Goal: Information Seeking & Learning: Learn about a topic

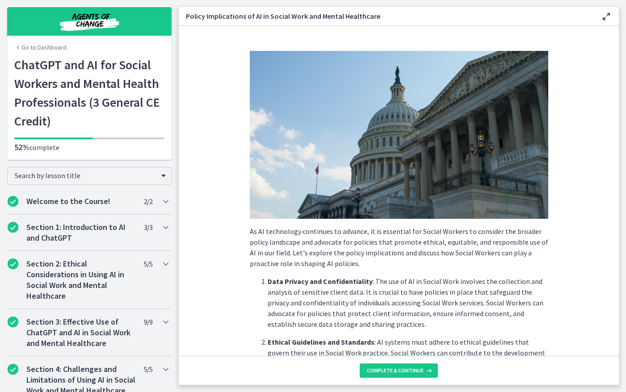
click at [488, 0] on main "Policy Implications of AI in Social Work and Mental Healthcare Enable fullscree…" at bounding box center [402, 196] width 447 height 392
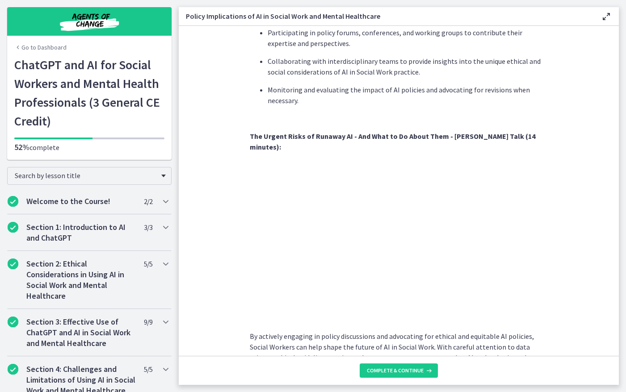
scroll to position [727, 0]
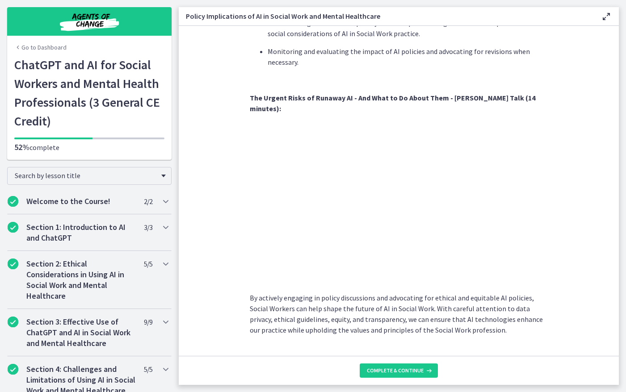
click at [282, 299] on p "By actively engaging in policy discussions and advocating for ethical and equit…" at bounding box center [399, 314] width 298 height 43
click at [400, 368] on span "Complete & continue" at bounding box center [395, 370] width 57 height 7
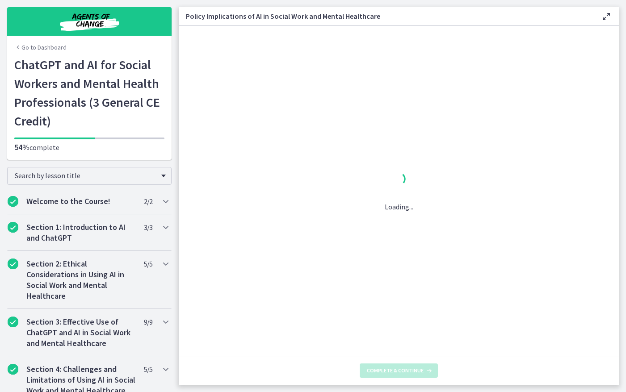
scroll to position [0, 0]
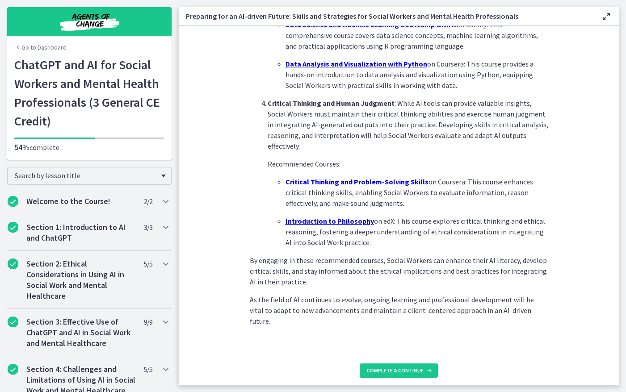
scroll to position [571, 0]
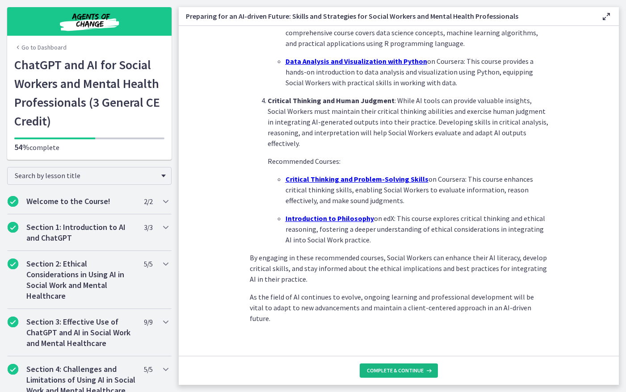
click at [404, 365] on button "Complete & continue" at bounding box center [399, 371] width 78 height 14
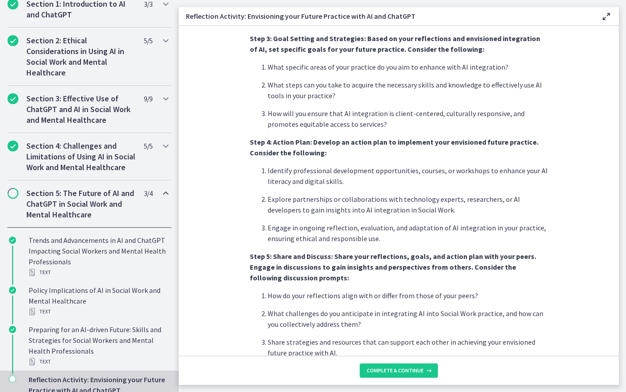
scroll to position [685, 0]
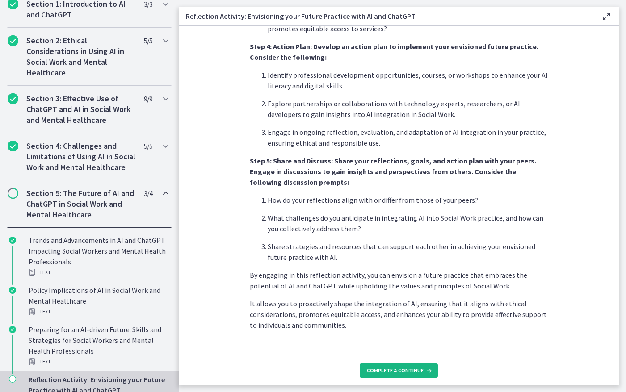
click at [405, 373] on span "Complete & continue" at bounding box center [395, 370] width 57 height 7
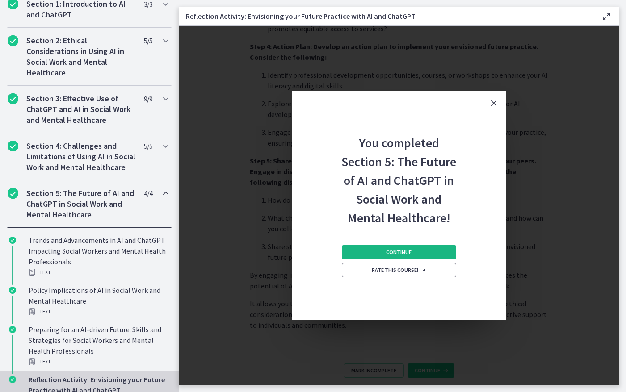
click at [414, 252] on button "Continue" at bounding box center [399, 252] width 114 height 14
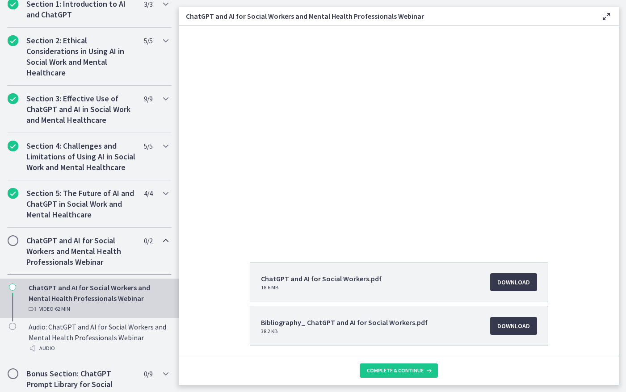
scroll to position [54, 0]
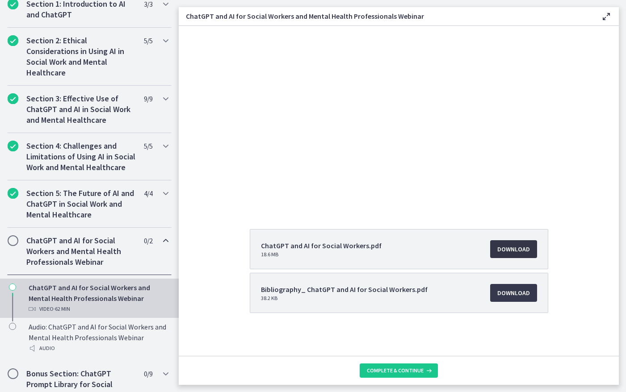
click at [516, 252] on span "Download Opens in a new window" at bounding box center [513, 249] width 33 height 11
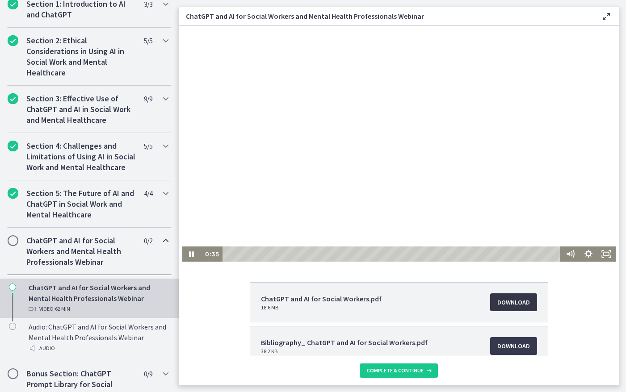
scroll to position [0, 0]
click at [587, 257] on icon "Show settings menu" at bounding box center [588, 255] width 8 height 8
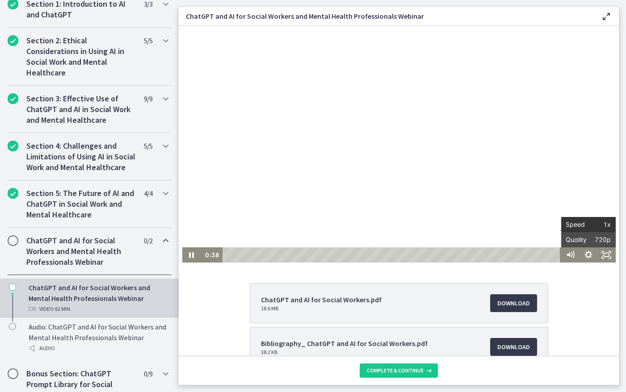
click at [584, 225] on span "Speed" at bounding box center [577, 224] width 23 height 15
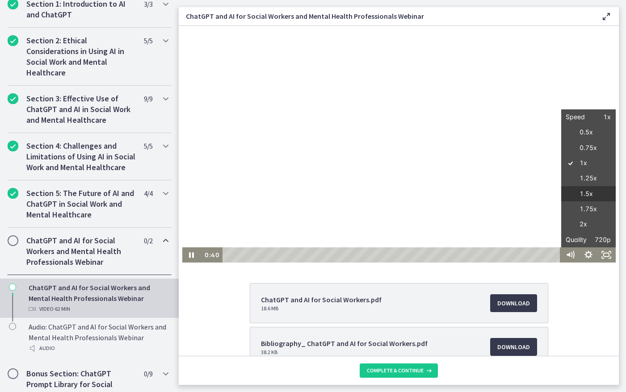
click at [586, 192] on label "1.5x" at bounding box center [588, 194] width 54 height 16
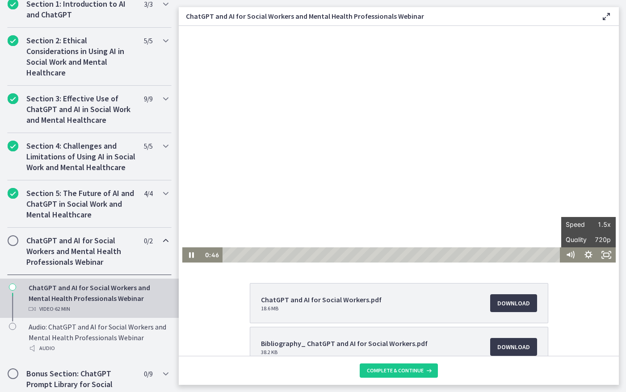
click at [584, 271] on div "ChatGPT and AI for Social Workers.pdf 18.6 MB Download Opens in a new window Bi…" at bounding box center [399, 191] width 440 height 330
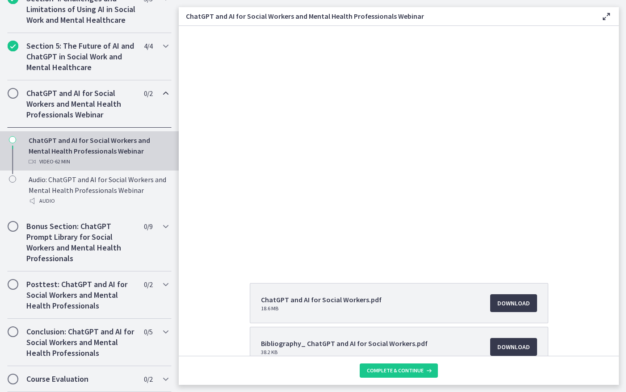
scroll to position [382, 0]
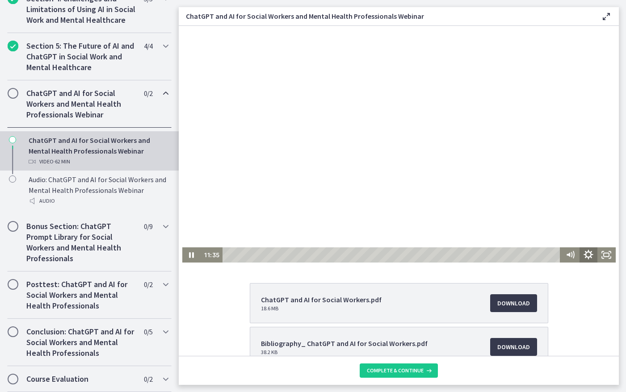
click at [583, 258] on icon "Show settings menu" at bounding box center [588, 255] width 21 height 18
click at [600, 223] on span "1.5x" at bounding box center [599, 224] width 23 height 15
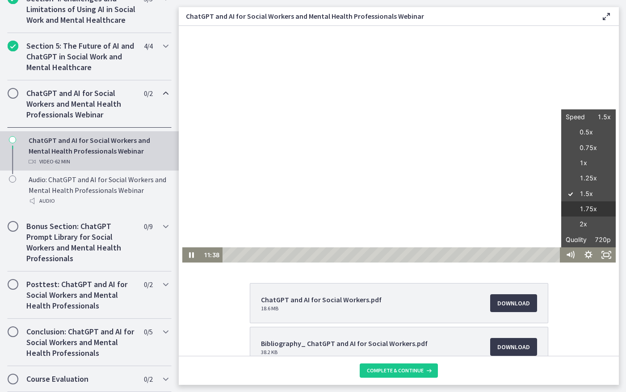
click at [582, 208] on label "1.75x" at bounding box center [588, 209] width 54 height 16
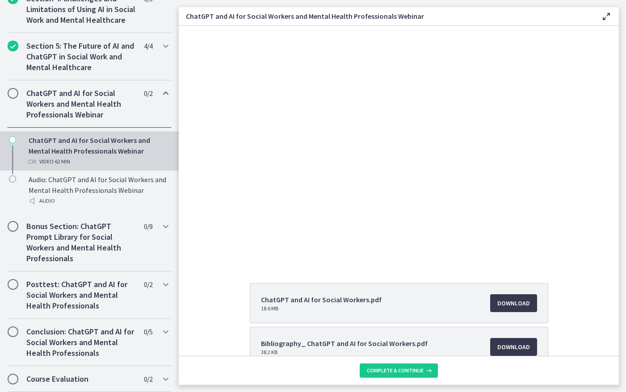
click at [506, 10] on div "ChatGPT and AI for Social Workers and Mental Health Professionals Webinar Enabl…" at bounding box center [399, 16] width 440 height 19
click at [466, 5] on main "ChatGPT and AI for Social Workers and Mental Health Professionals Webinar Enabl…" at bounding box center [402, 196] width 447 height 392
click at [495, 1] on main "ChatGPT and AI for Social Workers and Mental Health Professionals Webinar Enabl…" at bounding box center [402, 196] width 447 height 392
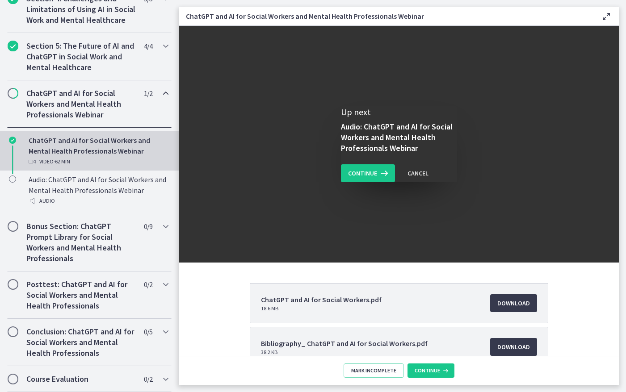
scroll to position [0, 0]
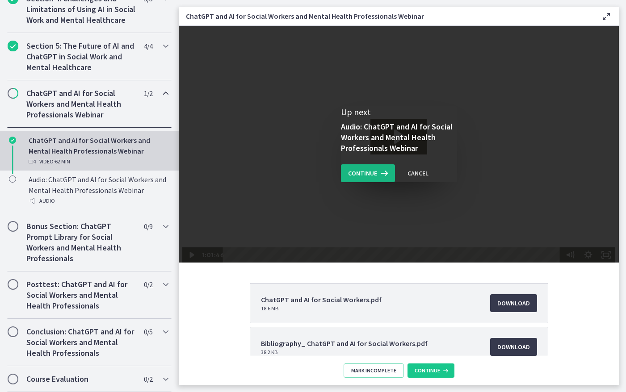
click at [364, 172] on span "Continue" at bounding box center [362, 173] width 29 height 11
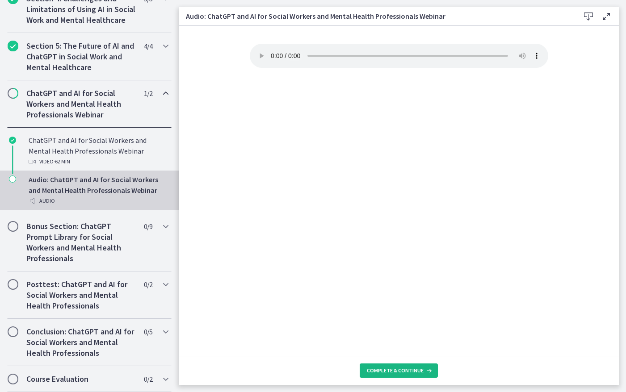
click at [418, 371] on span "Complete & continue" at bounding box center [395, 370] width 57 height 7
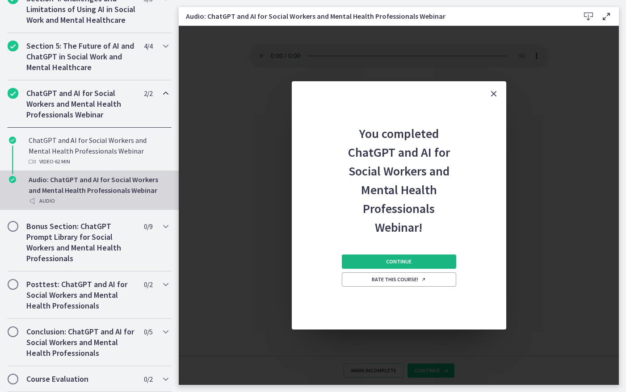
click at [413, 260] on button "Continue" at bounding box center [399, 262] width 114 height 14
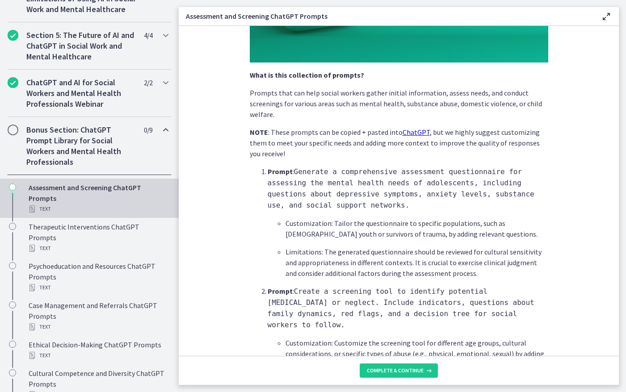
scroll to position [168, 0]
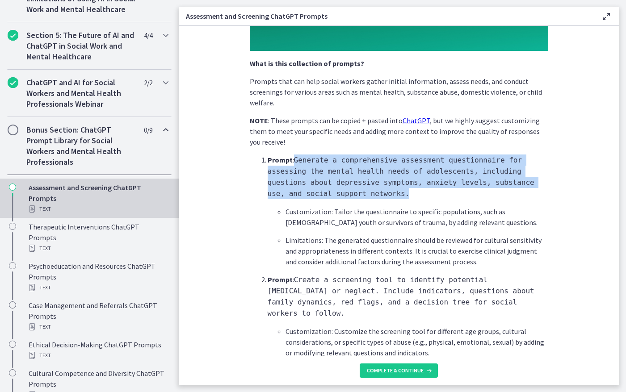
drag, startPoint x: 291, startPoint y: 158, endPoint x: 301, endPoint y: 192, distance: 35.3
click at [301, 192] on p "Prompt : Generate a comprehensive assessment questionnaire for assessing the me…" at bounding box center [408, 177] width 281 height 45
copy code "Generate a comprehensive assessment questionnaire for assessing the mental heal…"
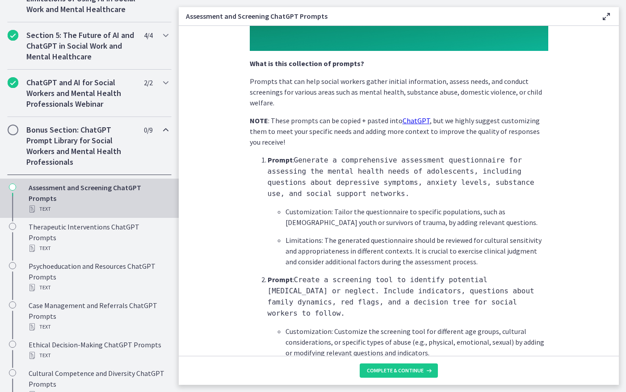
click at [482, 15] on h3 "Assessment and Screening ChatGPT Prompts" at bounding box center [386, 16] width 401 height 11
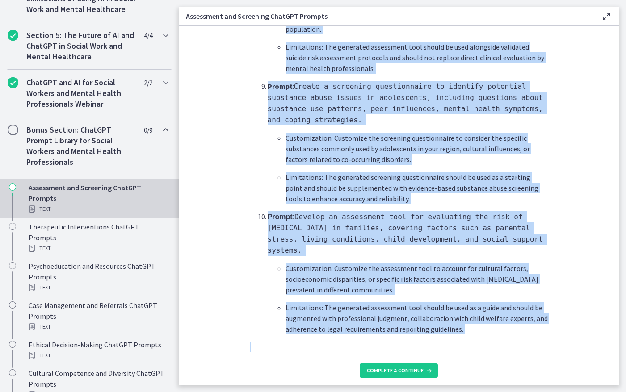
scroll to position [1287, 0]
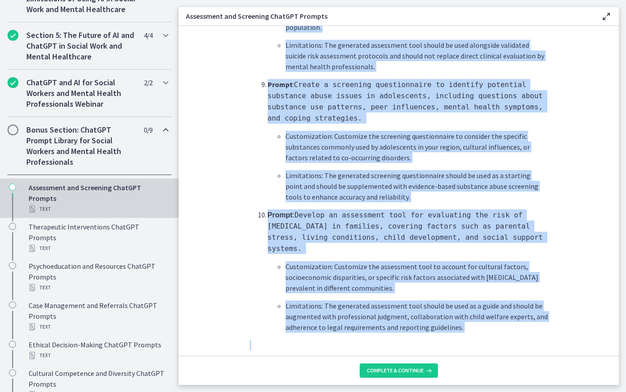
drag, startPoint x: 264, startPoint y: 144, endPoint x: 558, endPoint y: 310, distance: 336.7
click at [558, 310] on section "What is this collection of prompts? Prompts that can help social workers gather…" at bounding box center [399, 191] width 440 height 330
copy div "Prompt : Create a screening tool to identify potential [MEDICAL_DATA] or neglec…"
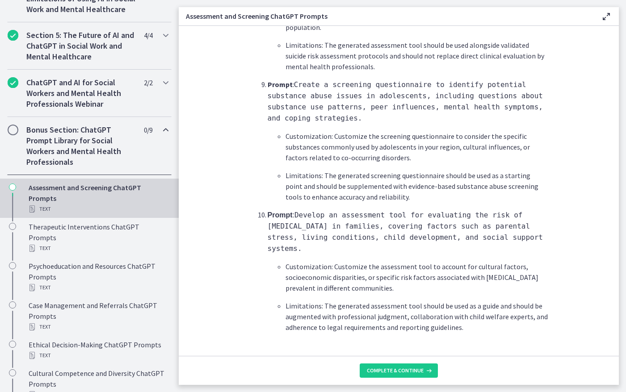
click at [542, 4] on main "Assessment and Screening ChatGPT Prompts Enable fullscreen What is this collect…" at bounding box center [402, 196] width 447 height 392
click at [422, 370] on span "Complete & continue" at bounding box center [395, 370] width 57 height 7
